Goal: Task Accomplishment & Management: Manage account settings

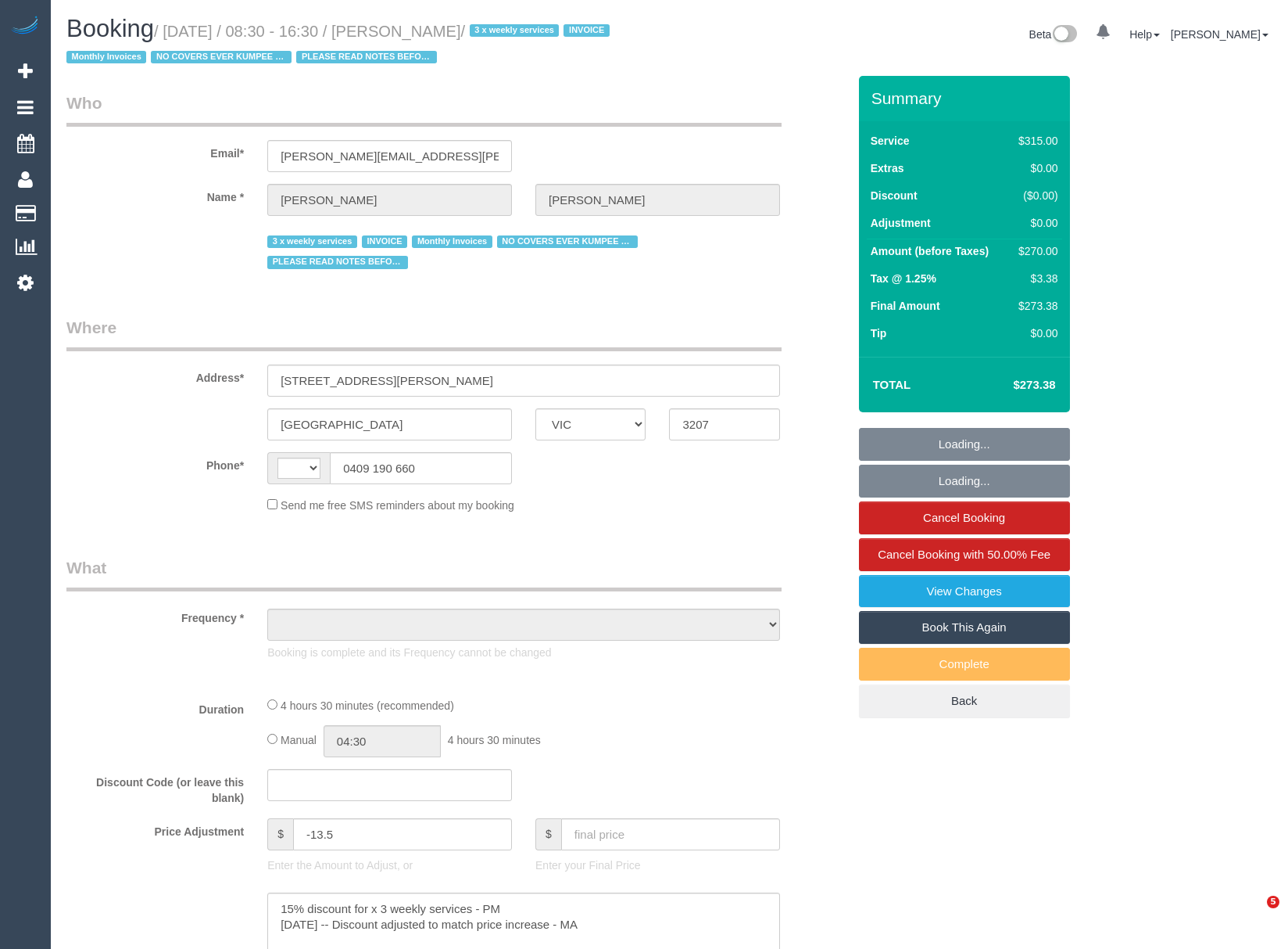
select select "VIC"
select select "string:AU"
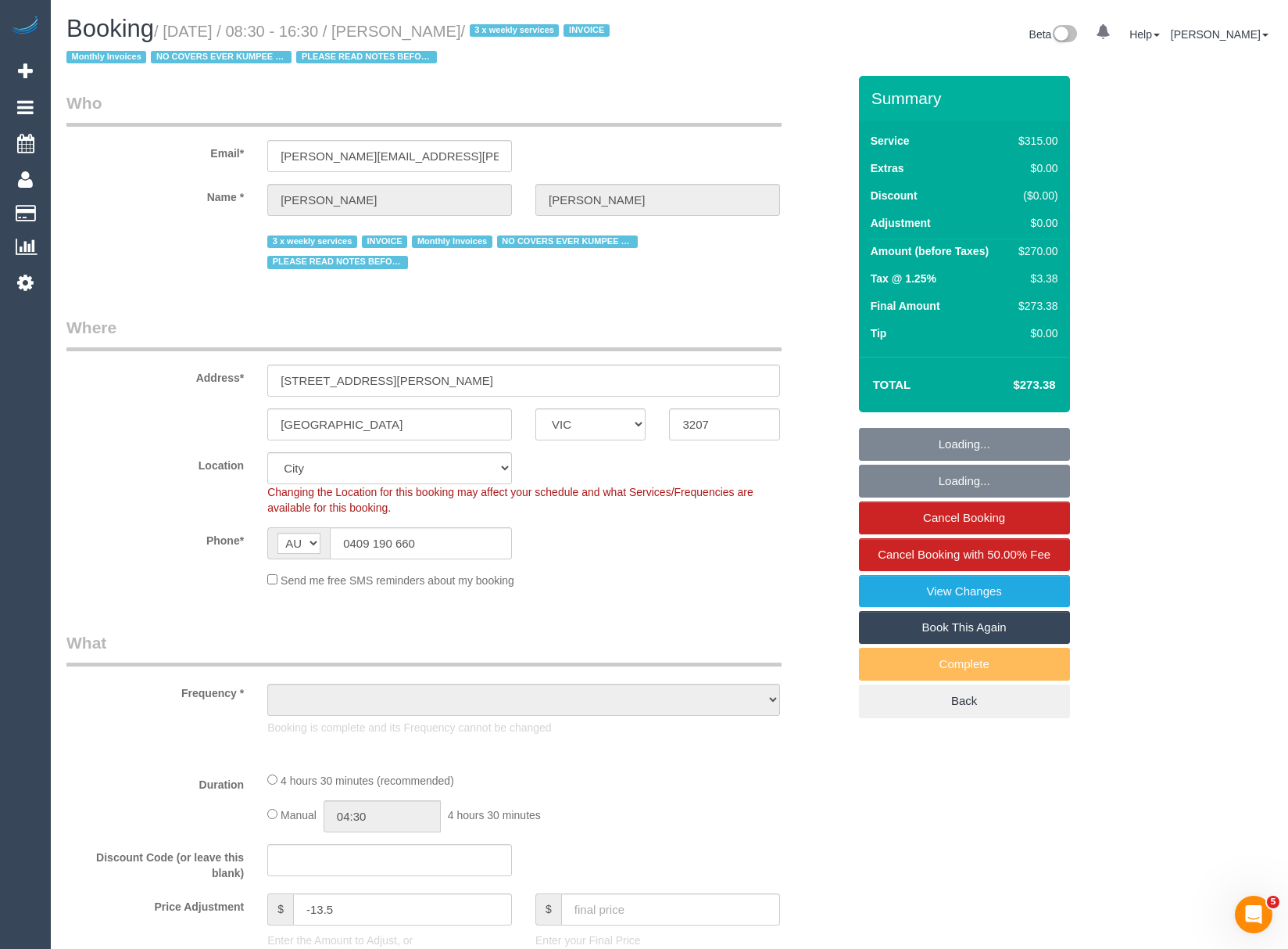
select select "object:728"
select select "number:27"
select select "number:35"
select select "object:1314"
select select "23690"
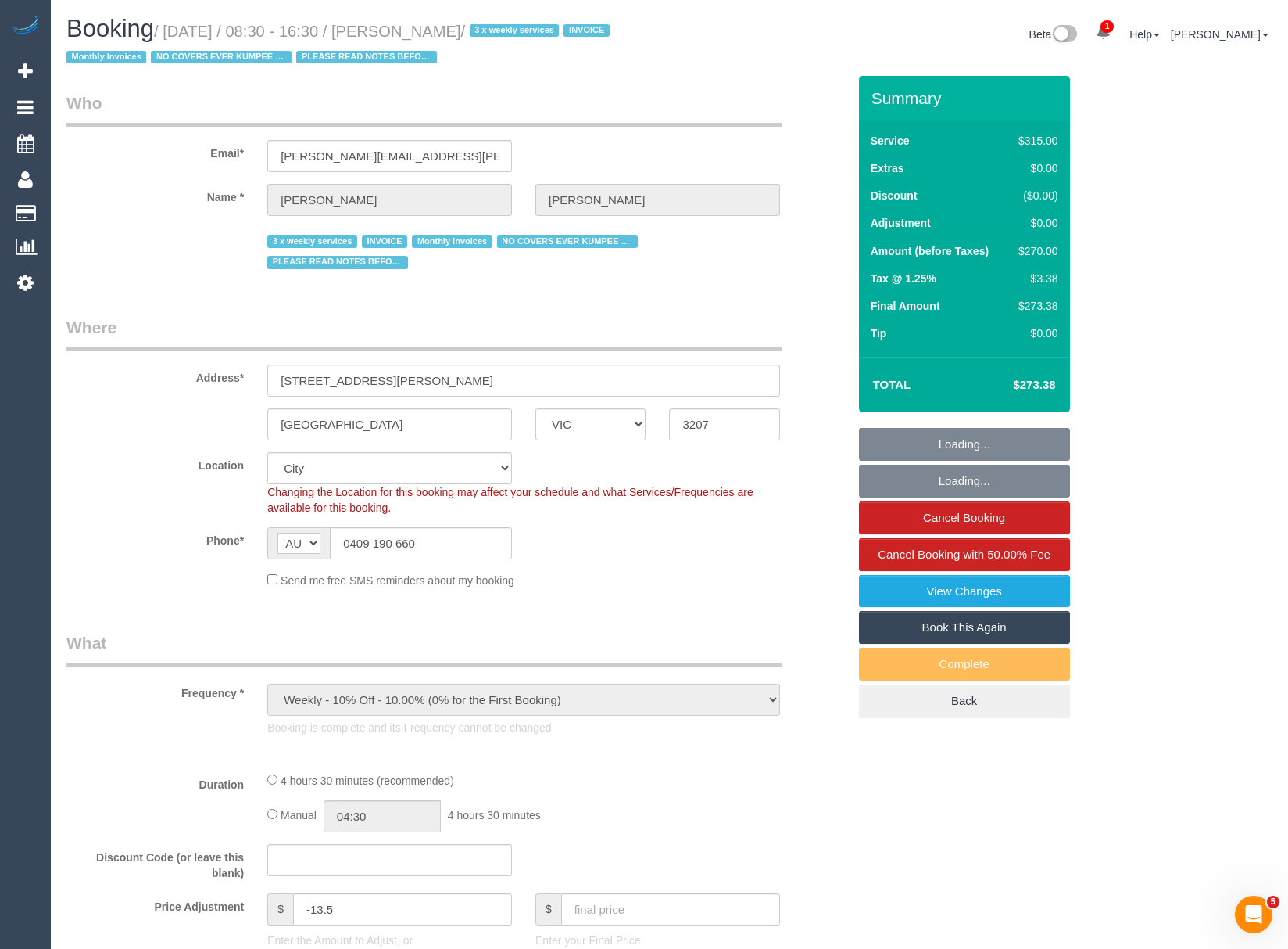
select select "270"
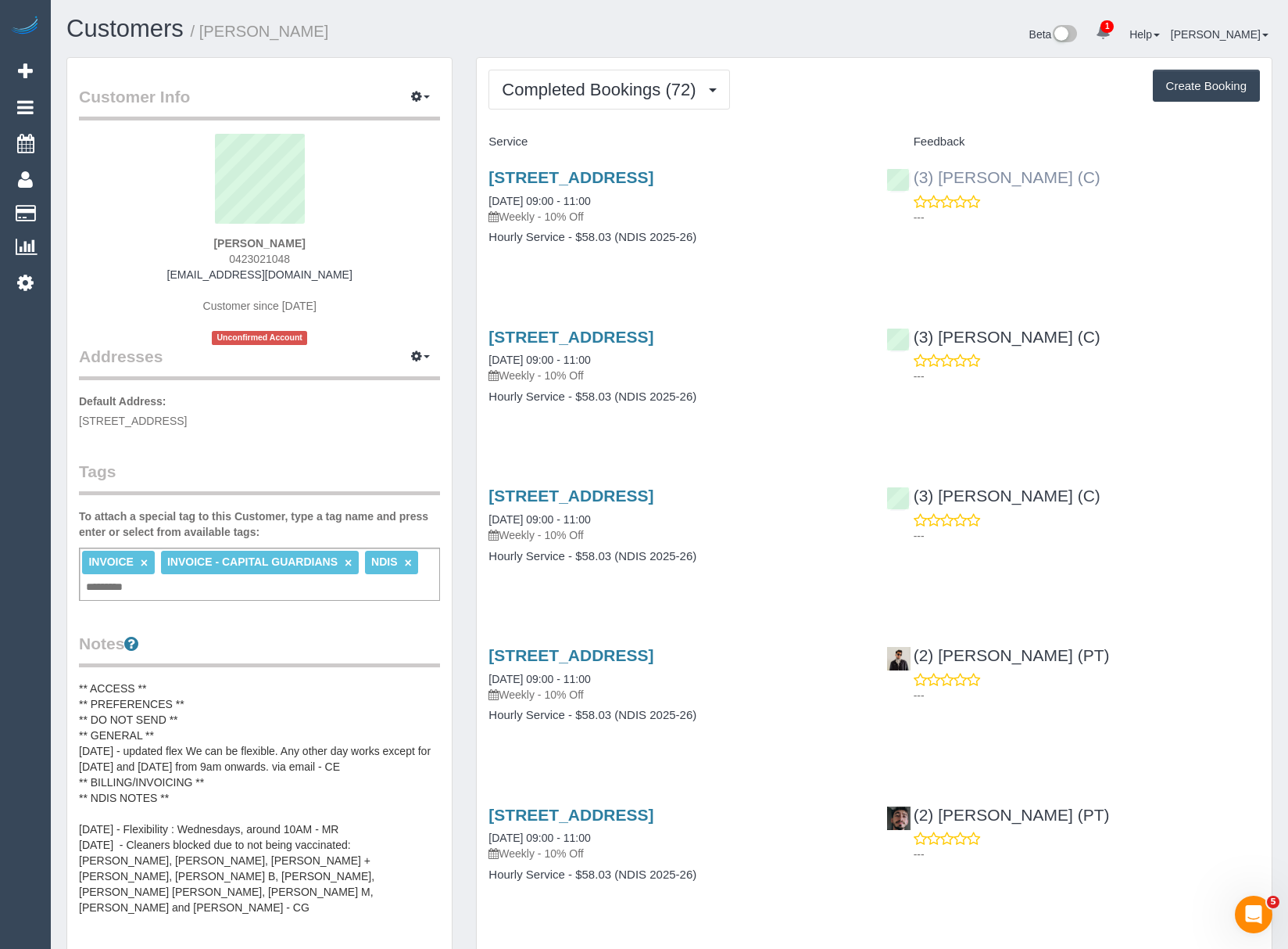
drag, startPoint x: 939, startPoint y: 164, endPoint x: 1067, endPoint y: 175, distance: 128.5
click at [1067, 175] on div "(3) Andres Arredondo (C) ---" at bounding box center [1073, 193] width 397 height 77
copy link "(3) Andres Arredondo"
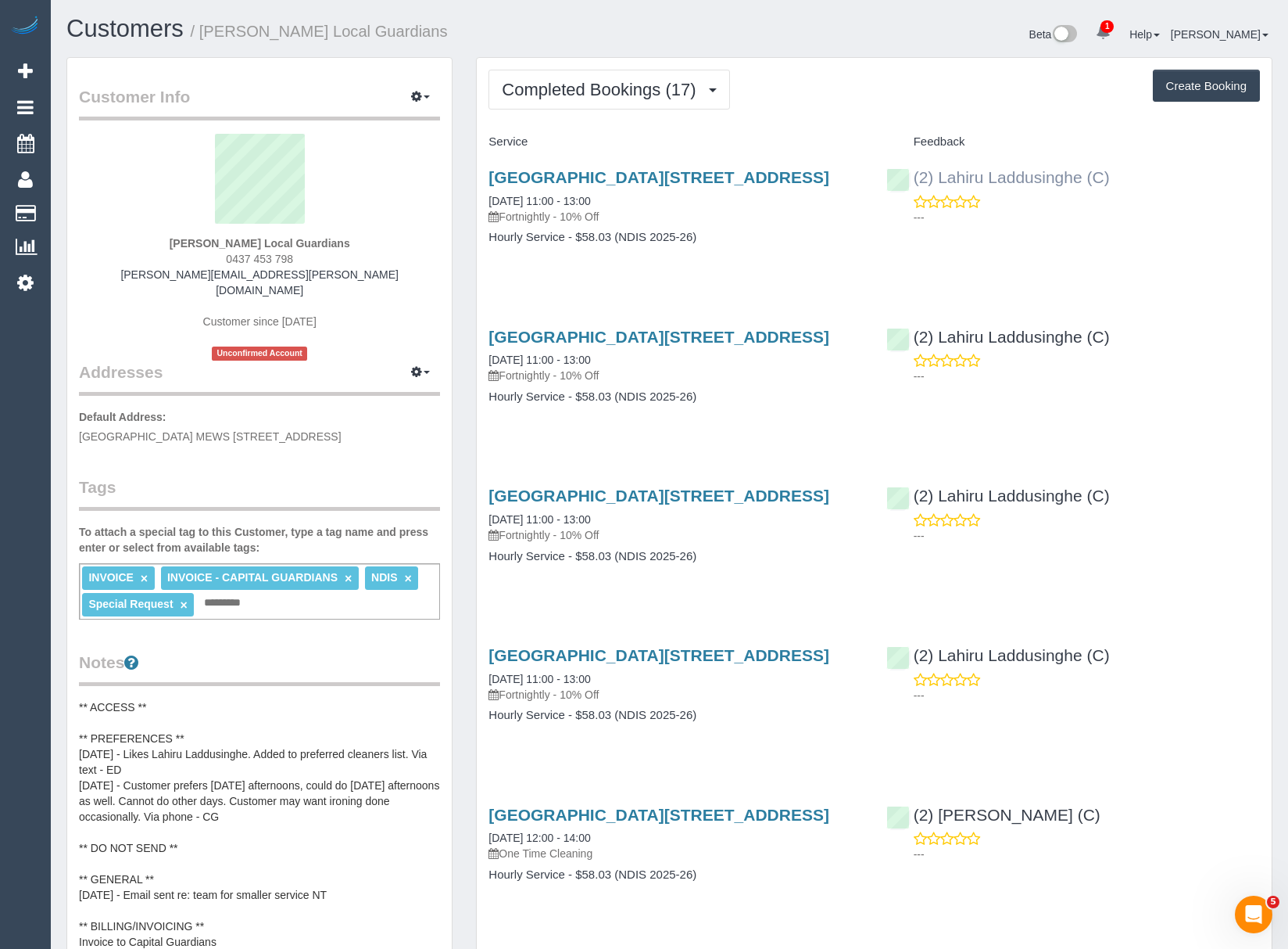
drag, startPoint x: 945, startPoint y: 162, endPoint x: 1083, endPoint y: 176, distance: 138.7
click at [1083, 176] on div "(2) Lahiru Laddusinghe (C) ---" at bounding box center [1073, 193] width 397 height 77
copy link "(2) Lahiru Laddusinghe"
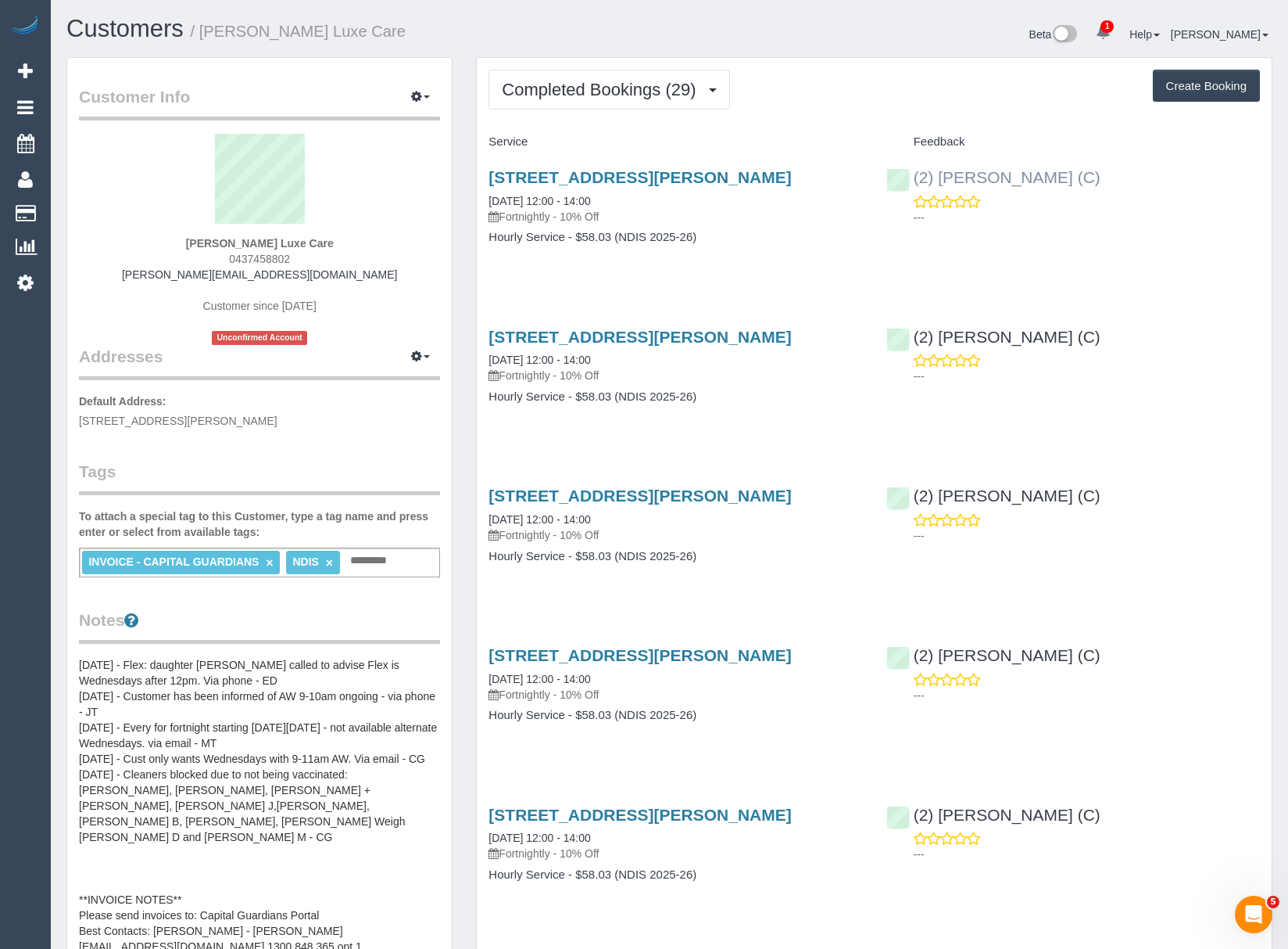
copy link "(2) Megan Kaewpinich"
drag, startPoint x: 910, startPoint y: 157, endPoint x: 1083, endPoint y: 172, distance: 173.6
click at [1083, 172] on div "(2) Megan Kaewpinich (C) ---" at bounding box center [1073, 193] width 397 height 77
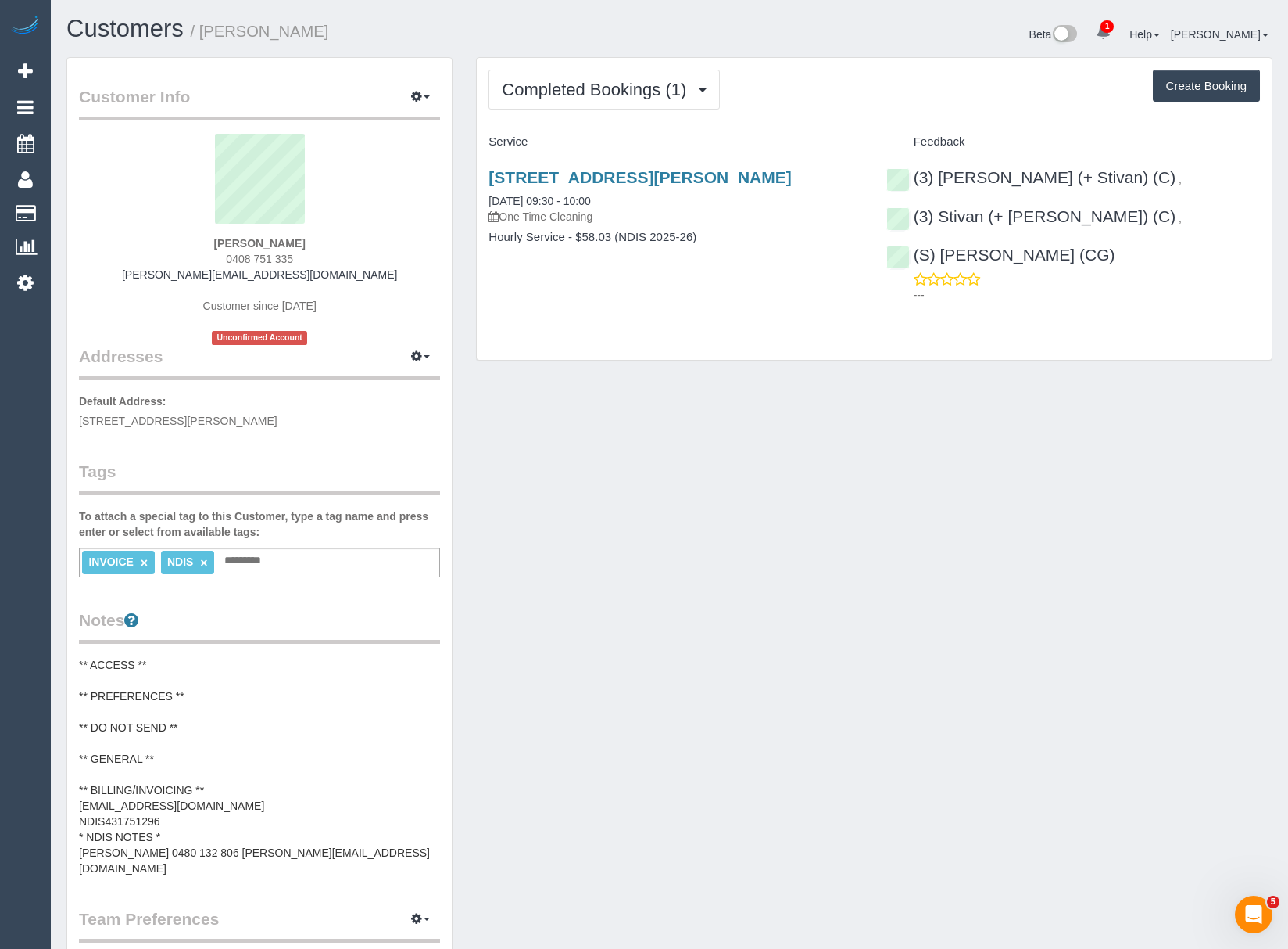
click at [577, 618] on div "Customer Info Edit Contact Info Send Message Email Preferences Special Sales Ta…" at bounding box center [670, 681] width 1229 height 1249
